Goal: Information Seeking & Learning: Learn about a topic

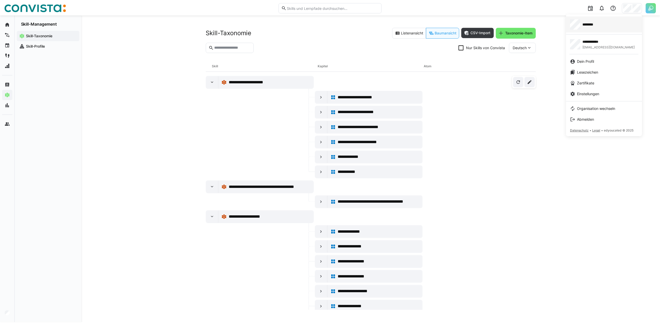
scroll to position [1530, 0]
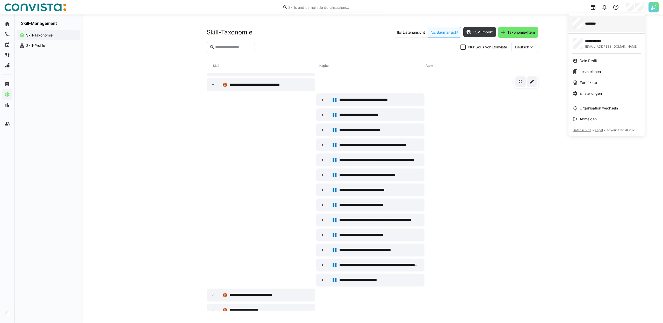
click at [625, 26] on div "********" at bounding box center [607, 23] width 68 height 10
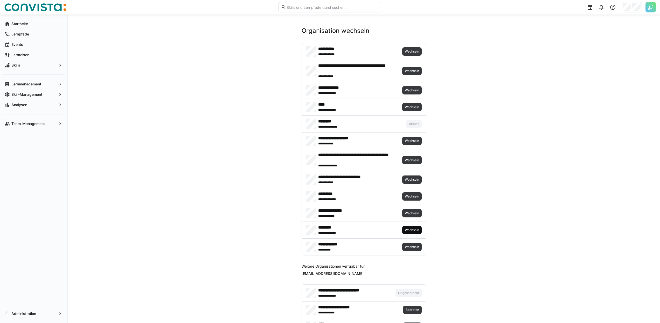
click at [412, 229] on span "Wechseln" at bounding box center [411, 230] width 15 height 4
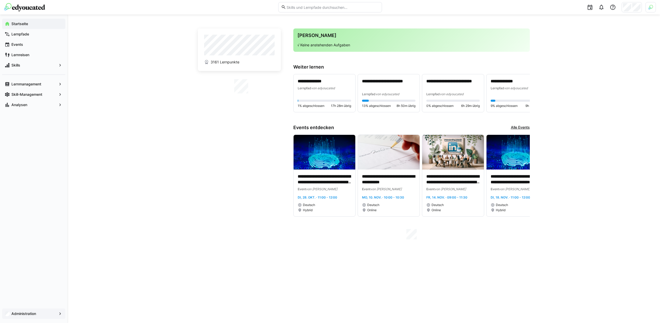
click at [0, 0] on app-navigation-label "Administration" at bounding box center [0, 0] width 0 height 0
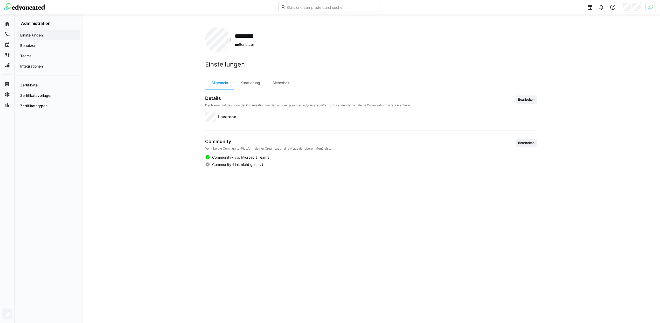
click at [109, 167] on div "******** *** Benutzer Einstellungen Allgemein Kuratierung Sicherheit Details De…" at bounding box center [371, 169] width 578 height 309
click at [0, 0] on app-navigation-label "Skill-Management" at bounding box center [0, 0] width 0 height 0
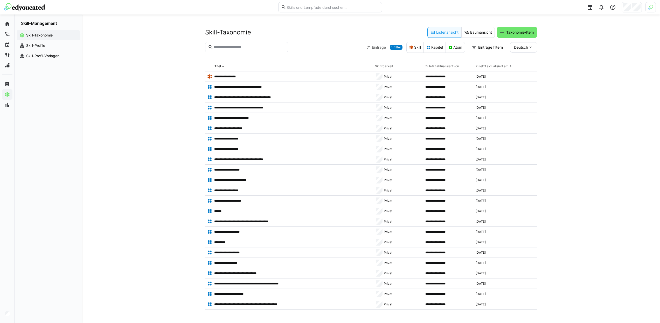
click at [392, 47] on span "1 Filter" at bounding box center [396, 47] width 10 height 4
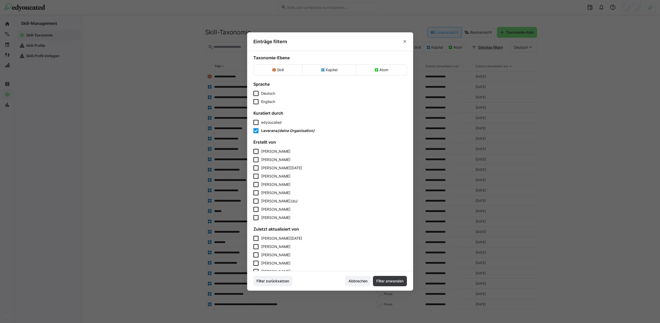
click at [270, 123] on span "edyoucated" at bounding box center [271, 122] width 20 height 4
click at [272, 131] on span "Laverana" at bounding box center [269, 131] width 16 height 4
click at [397, 280] on span "Filter anwenden" at bounding box center [389, 281] width 29 height 5
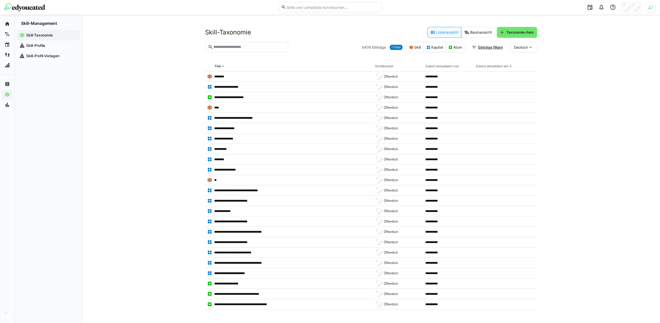
click at [395, 50] on div "6474 Einträge 1 Filter Skill Kapitel Atom Einträge filtern Deutsch" at bounding box center [449, 47] width 175 height 11
click at [394, 48] on span "1 Filter" at bounding box center [396, 47] width 10 height 4
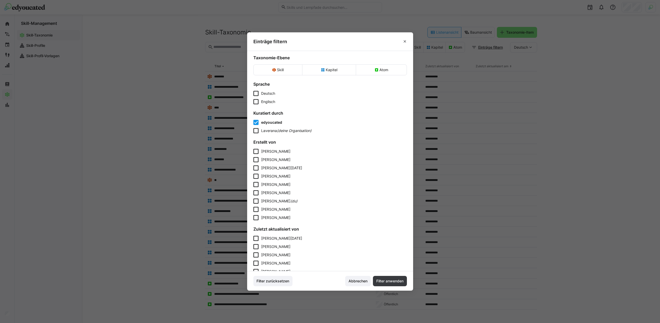
click at [271, 125] on div "edyoucated" at bounding box center [271, 122] width 21 height 5
click at [271, 129] on span "Laverana" at bounding box center [269, 131] width 16 height 4
click at [393, 280] on span "Filter anwenden" at bounding box center [389, 281] width 29 height 5
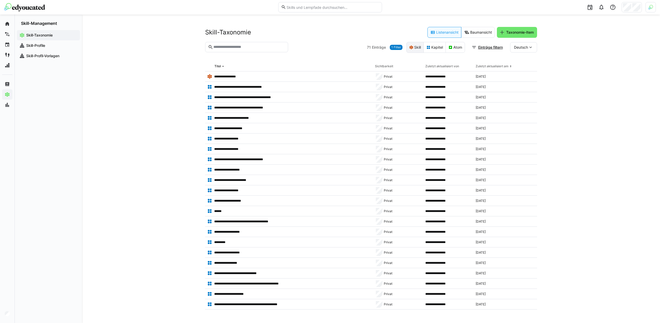
click at [417, 49] on eds-button-option "Skill" at bounding box center [414, 47] width 17 height 11
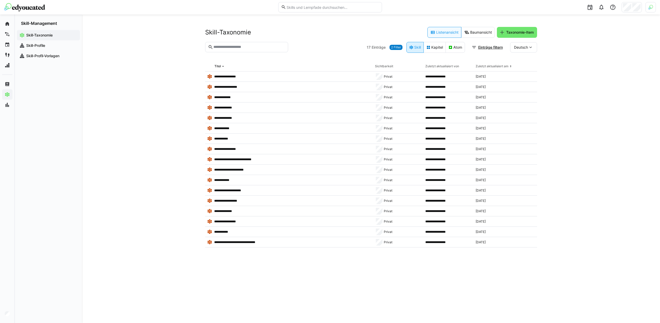
click at [410, 49] on eds-button-option "Skill" at bounding box center [414, 47] width 17 height 11
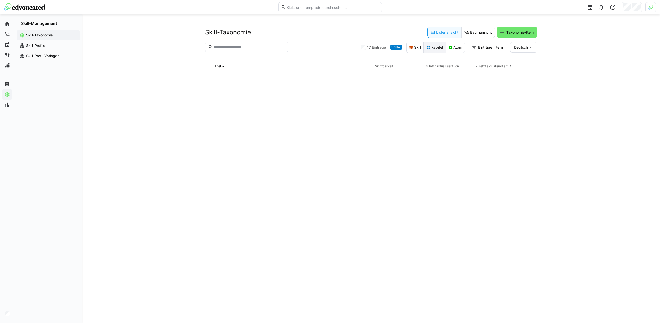
click at [428, 49] on eds-icon at bounding box center [428, 47] width 4 height 4
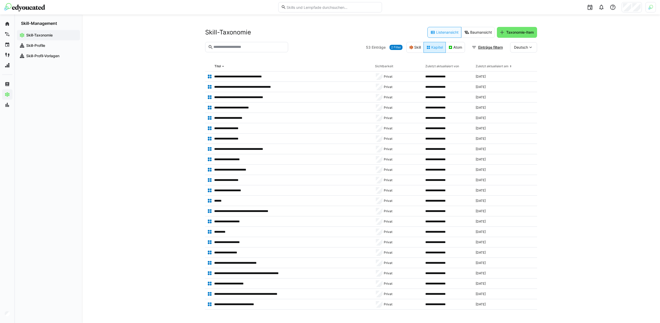
click at [429, 48] on eds-icon at bounding box center [428, 47] width 4 height 4
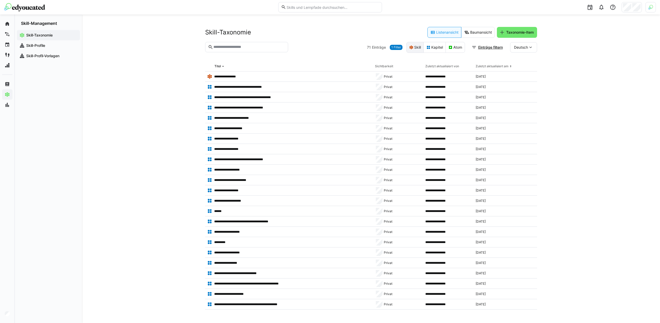
click at [418, 48] on eds-button-option "Skill" at bounding box center [414, 47] width 17 height 11
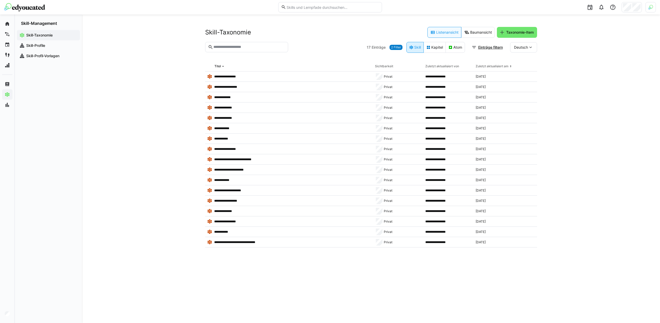
click at [418, 48] on eds-button-option "Skill" at bounding box center [414, 47] width 17 height 11
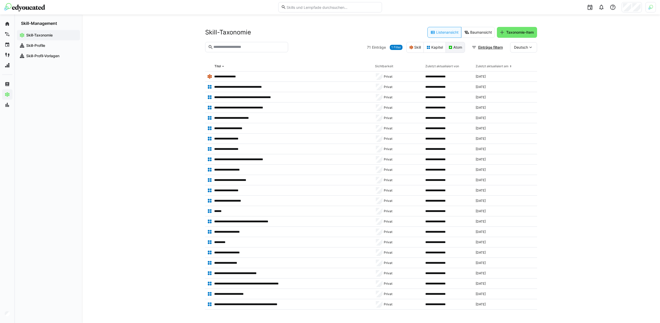
click at [452, 47] on eds-button-option "Atom" at bounding box center [454, 47] width 19 height 11
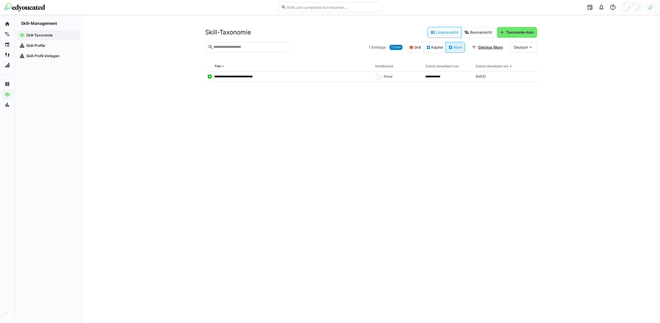
click at [452, 47] on eds-button-option "Atom" at bounding box center [454, 47] width 19 height 11
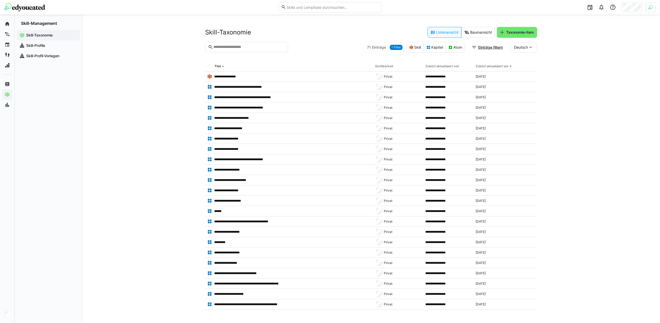
click at [391, 47] on span "1 Filter" at bounding box center [396, 47] width 10 height 4
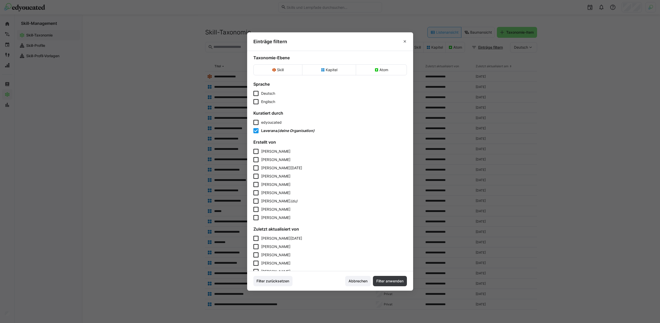
click at [264, 123] on span "edyoucated" at bounding box center [271, 122] width 20 height 4
click at [268, 131] on span "Laverana" at bounding box center [269, 131] width 16 height 4
click at [395, 282] on span "Filter anwenden" at bounding box center [389, 281] width 29 height 5
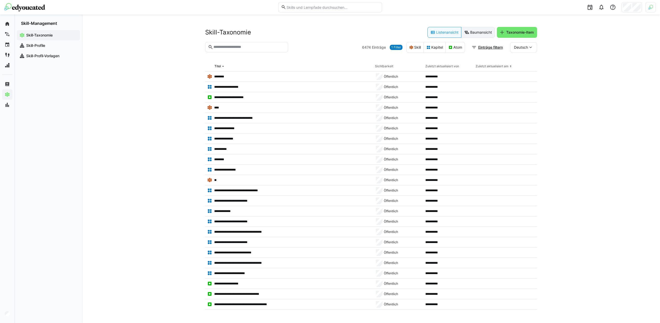
click at [479, 32] on eds-button-option "Baumansicht" at bounding box center [477, 32] width 33 height 11
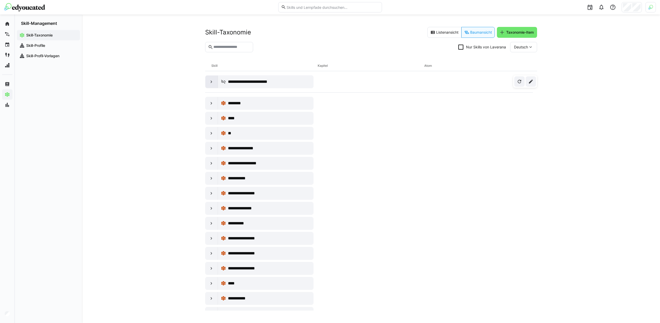
click at [208, 83] on div at bounding box center [211, 82] width 12 height 12
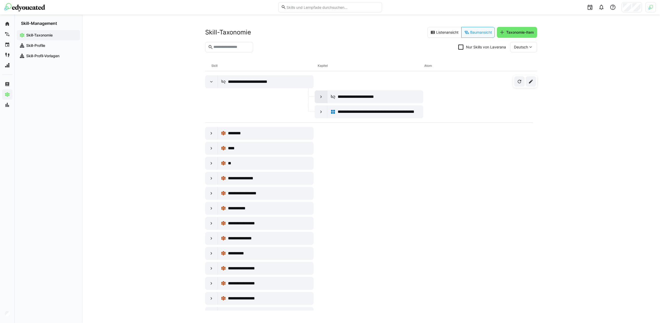
click at [318, 99] on eds-icon at bounding box center [320, 96] width 5 height 5
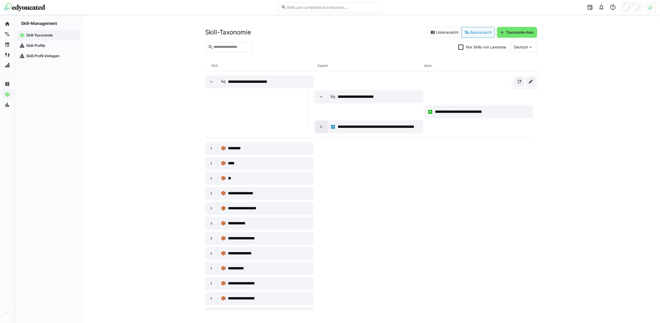
click at [315, 125] on div at bounding box center [321, 127] width 12 height 12
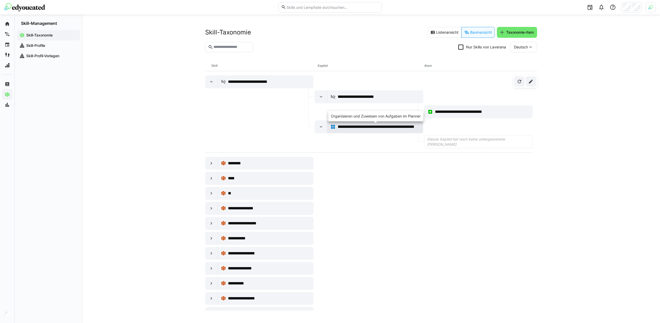
click at [354, 129] on span "**********" at bounding box center [376, 127] width 79 height 6
click at [438, 111] on span "**********" at bounding box center [466, 112] width 63 height 6
click at [209, 80] on eds-icon at bounding box center [211, 81] width 5 height 5
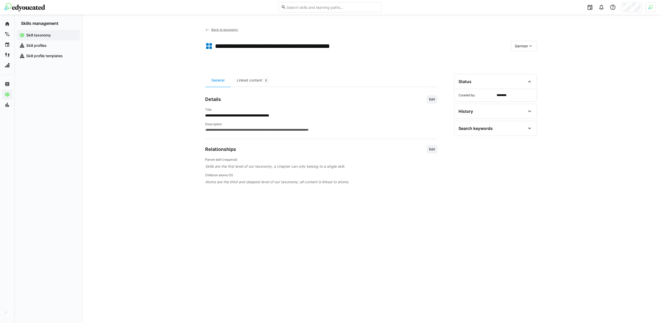
click at [37, 30] on div "Skill taxonomy" at bounding box center [48, 35] width 63 height 10
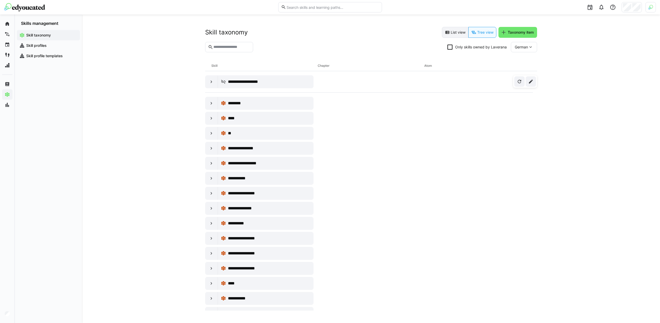
click at [450, 34] on eds-button-option "List view" at bounding box center [455, 32] width 26 height 11
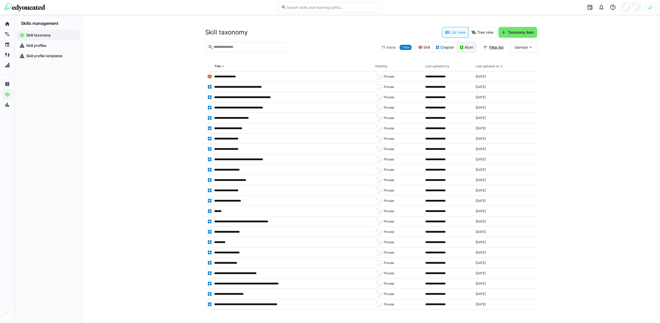
click at [461, 49] on eds-button-option "Atom" at bounding box center [465, 47] width 19 height 11
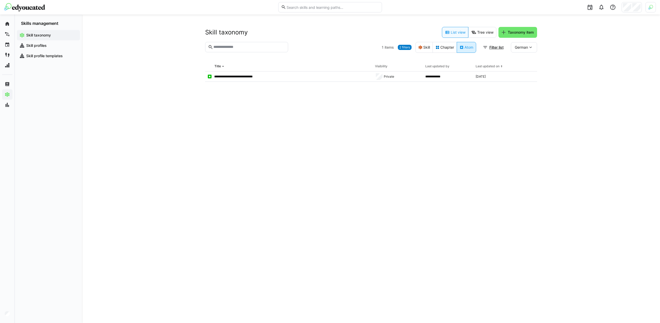
click at [461, 49] on eds-button-option "Atom" at bounding box center [465, 47] width 19 height 11
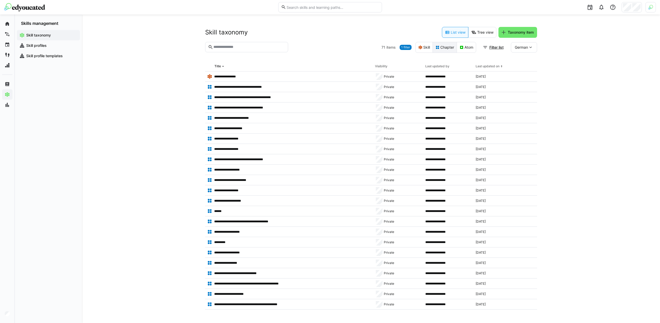
click at [443, 49] on eds-button-option "Chapter" at bounding box center [444, 47] width 24 height 11
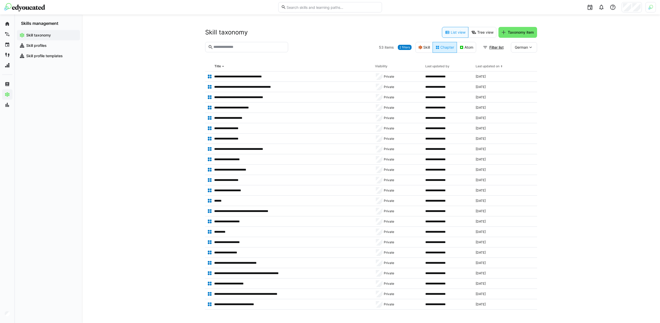
click at [443, 49] on eds-button-option "Chapter" at bounding box center [444, 47] width 24 height 11
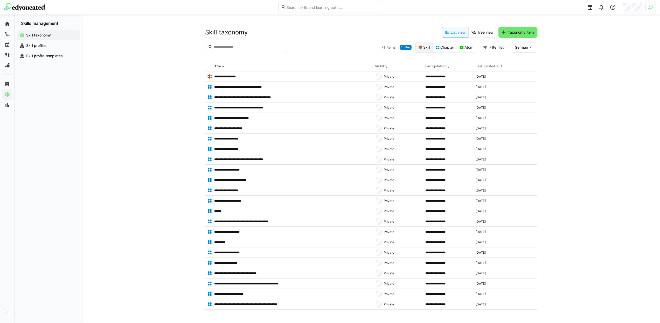
click at [418, 47] on eds-icon at bounding box center [420, 47] width 4 height 4
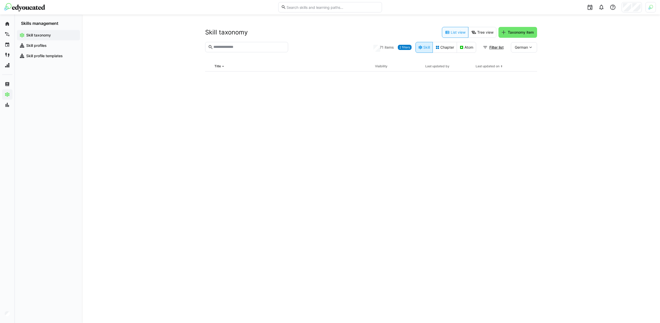
click at [418, 47] on eds-icon at bounding box center [420, 47] width 4 height 4
click at [407, 48] on span "1 filter" at bounding box center [405, 47] width 9 height 4
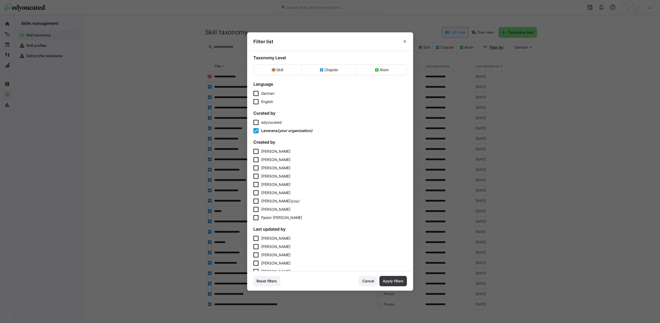
click at [272, 132] on span "Laverana" at bounding box center [269, 131] width 16 height 4
click at [271, 126] on div "edyoucated Laverana (your organization)" at bounding box center [329, 126] width 153 height 13
click at [270, 124] on span "edyoucated" at bounding box center [271, 122] width 20 height 4
click at [393, 280] on span "Apply filters" at bounding box center [393, 281] width 22 height 5
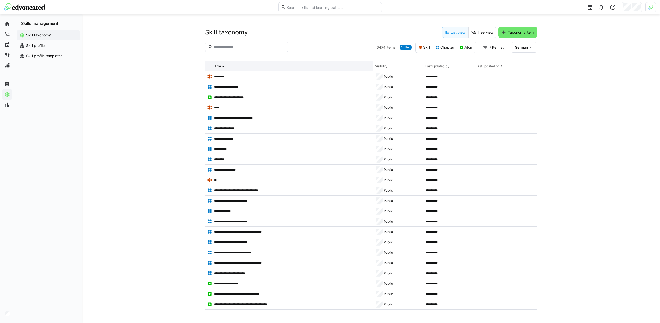
click at [278, 64] on th "Title" at bounding box center [289, 66] width 168 height 10
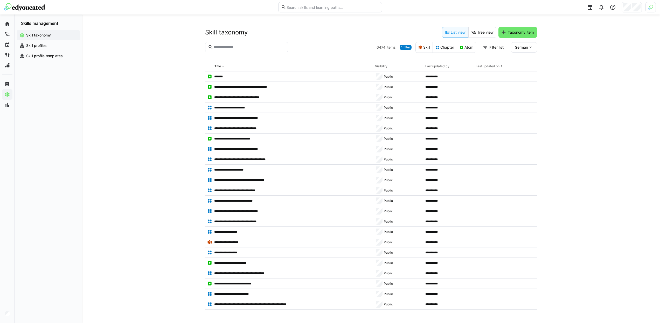
click at [380, 66] on div "Visibility" at bounding box center [381, 66] width 12 height 4
click at [278, 66] on th "Title" at bounding box center [289, 66] width 168 height 10
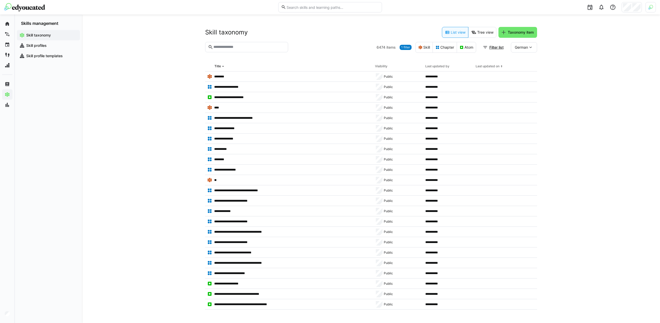
scroll to position [279, 0]
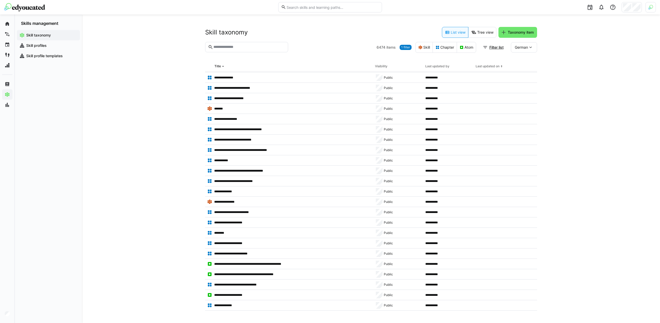
click at [529, 48] on eds-icon at bounding box center [530, 47] width 5 height 5
click at [285, 41] on header "Skill taxonomy List view Tree view Taxonomy item" at bounding box center [371, 34] width 332 height 15
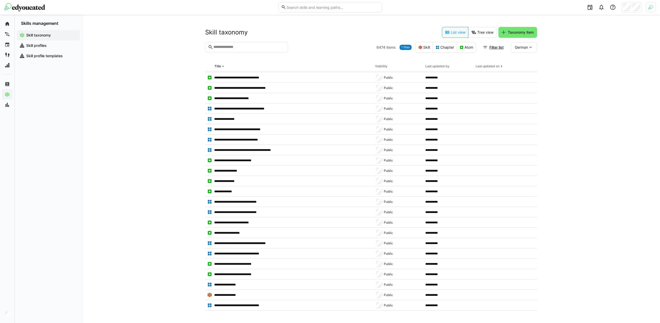
scroll to position [3907, 0]
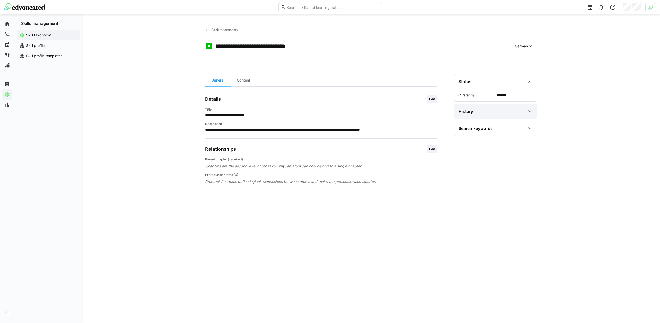
click at [496, 106] on div "History" at bounding box center [495, 111] width 82 height 15
click at [217, 30] on span "Back to taxonomy" at bounding box center [224, 30] width 27 height 4
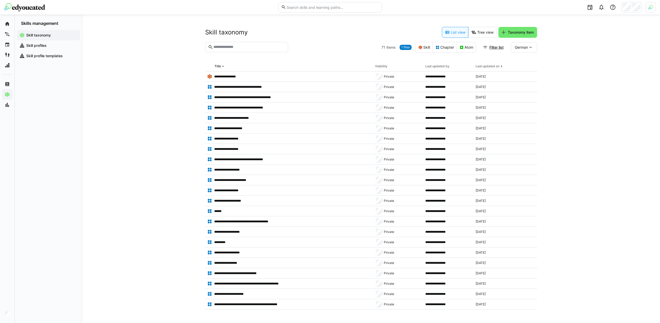
click at [405, 47] on span "1 filter" at bounding box center [405, 47] width 9 height 4
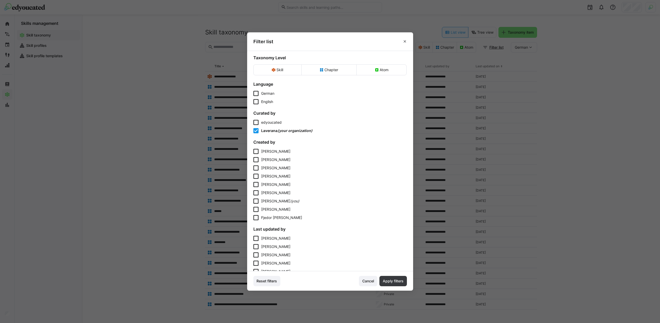
click at [277, 121] on span "edyoucated" at bounding box center [271, 122] width 20 height 4
click at [390, 282] on span "Apply filters" at bounding box center [393, 281] width 22 height 5
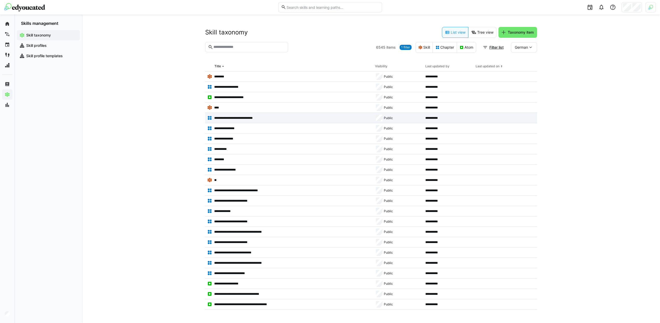
click at [273, 114] on div "**********" at bounding box center [289, 118] width 168 height 10
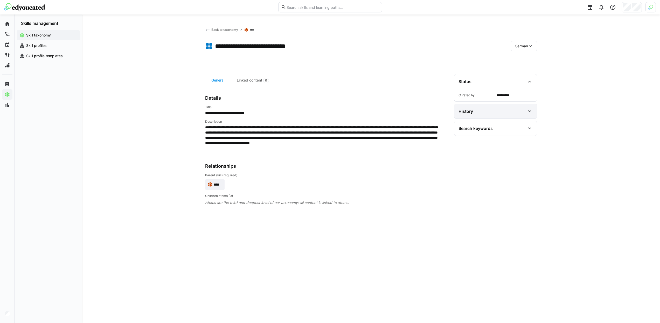
click at [474, 108] on div "History" at bounding box center [491, 111] width 67 height 6
click at [478, 167] on section "**********" at bounding box center [495, 192] width 83 height 237
click at [475, 161] on div "Search keywords" at bounding box center [475, 159] width 34 height 5
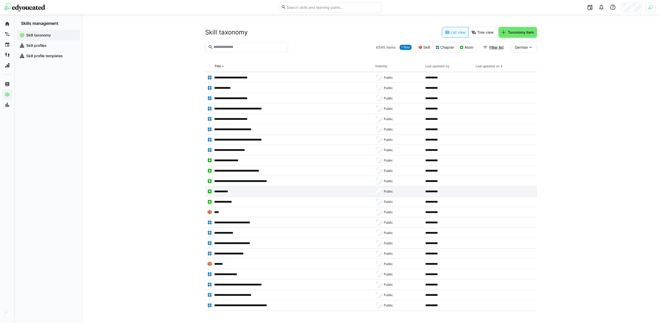
scroll to position [279, 0]
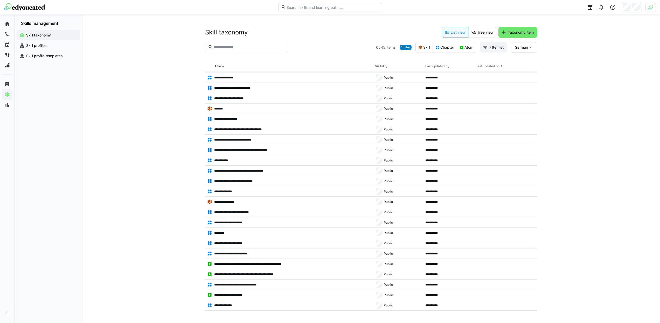
click at [490, 45] on span "Filter list" at bounding box center [496, 47] width 16 height 5
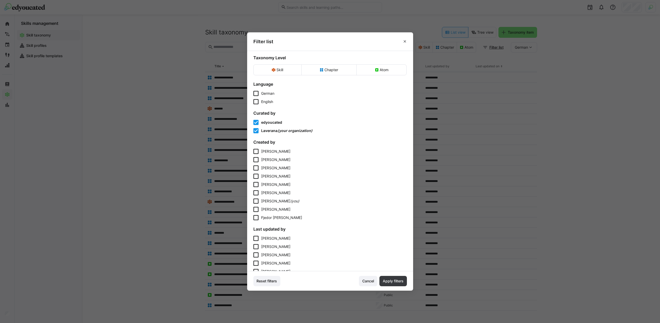
scroll to position [49, 0]
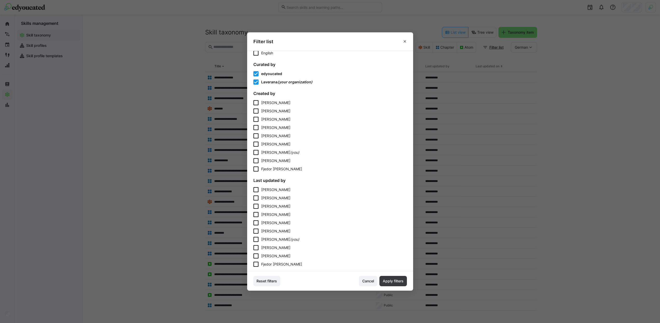
click at [266, 155] on div "Immo Bohlsen (you)" at bounding box center [280, 152] width 38 height 5
click at [268, 74] on span "edyoucated" at bounding box center [271, 74] width 21 height 4
click at [393, 280] on span "Apply filters" at bounding box center [393, 281] width 22 height 5
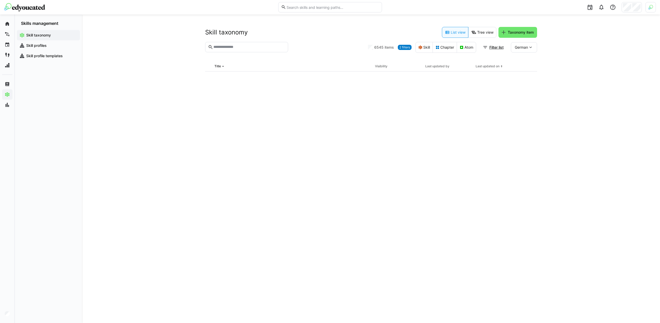
scroll to position [0, 0]
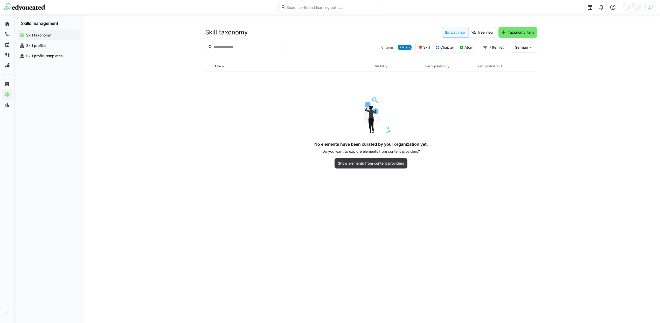
click at [401, 46] on span "2 filters" at bounding box center [404, 47] width 11 height 4
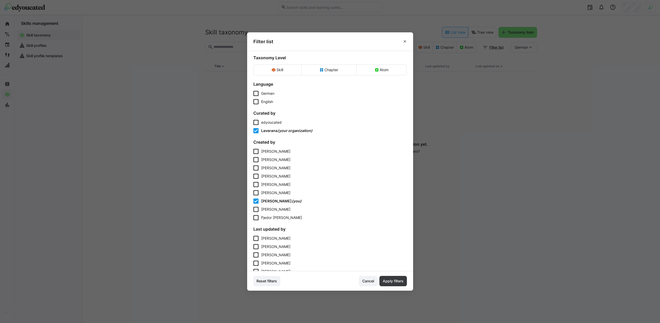
click at [270, 126] on div "edyoucated Laverana (your organization)" at bounding box center [329, 126] width 153 height 13
click at [268, 122] on span "edyoucated" at bounding box center [271, 122] width 20 height 4
click at [276, 131] on span "Laverana" at bounding box center [269, 131] width 16 height 4
click at [394, 279] on span "Apply filters" at bounding box center [393, 281] width 22 height 5
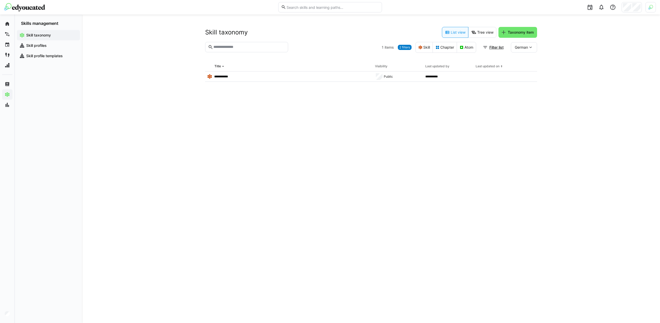
click at [405, 48] on span "2 filters" at bounding box center [404, 47] width 11 height 4
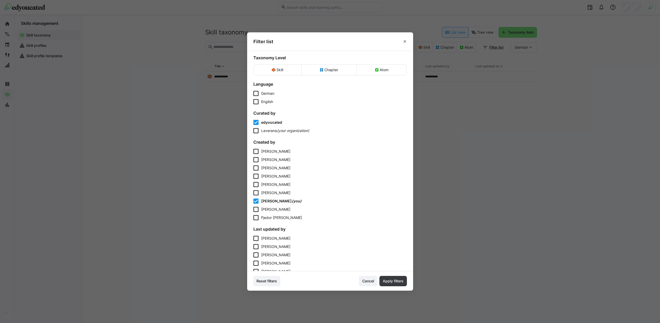
click at [275, 201] on span "[PERSON_NAME]" at bounding box center [276, 201] width 31 height 4
click at [274, 194] on span "[PERSON_NAME]" at bounding box center [275, 193] width 29 height 4
click at [396, 280] on span "Apply filters" at bounding box center [393, 281] width 22 height 5
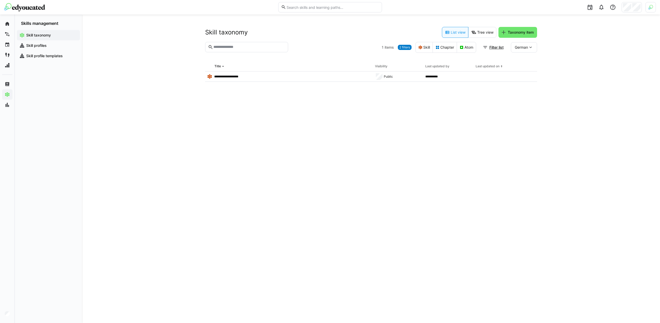
click at [399, 47] on span "2 filters" at bounding box center [404, 47] width 11 height 4
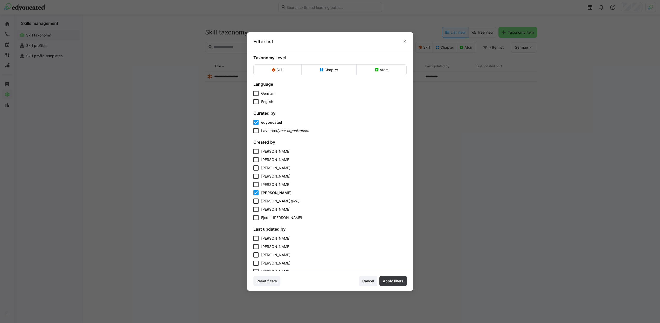
click at [272, 168] on span "[PERSON_NAME][DATE]" at bounding box center [275, 168] width 29 height 4
click at [397, 283] on span "Apply filters" at bounding box center [393, 281] width 22 height 5
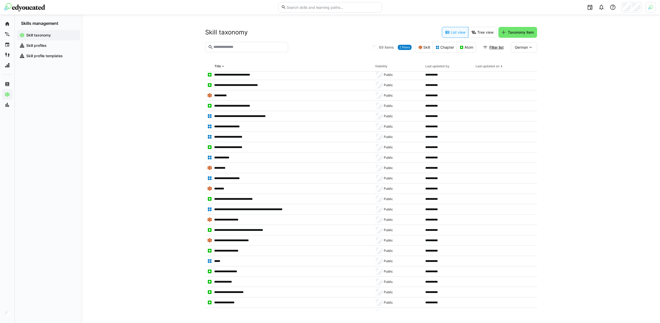
scroll to position [233, 0]
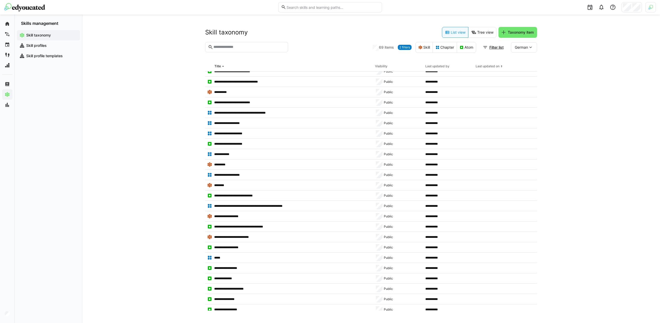
click at [418, 156] on div "Public" at bounding box center [398, 154] width 50 height 10
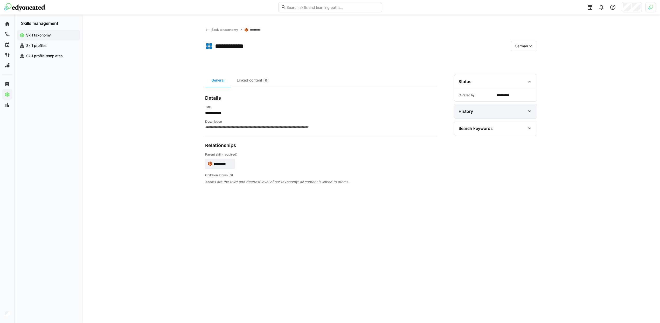
click at [480, 108] on div "History" at bounding box center [491, 111] width 67 height 6
click at [490, 159] on div "Search keywords" at bounding box center [475, 159] width 34 height 5
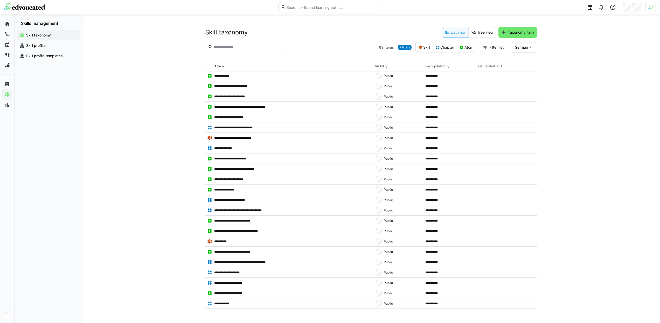
scroll to position [279, 0]
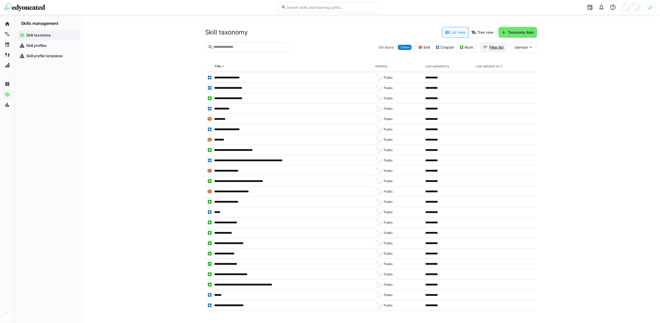
click at [489, 46] on span "Filter list" at bounding box center [496, 47] width 16 height 5
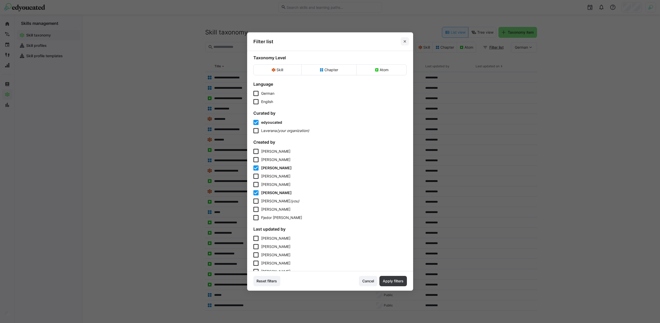
click at [403, 39] on span at bounding box center [404, 41] width 8 height 8
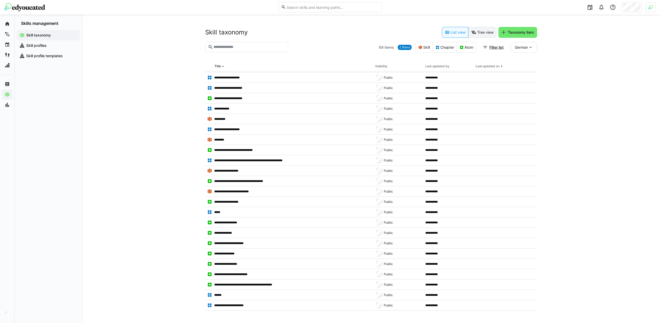
click at [483, 38] on eds-button-option "Tree view" at bounding box center [482, 32] width 28 height 11
